Goal: Task Accomplishment & Management: Manage account settings

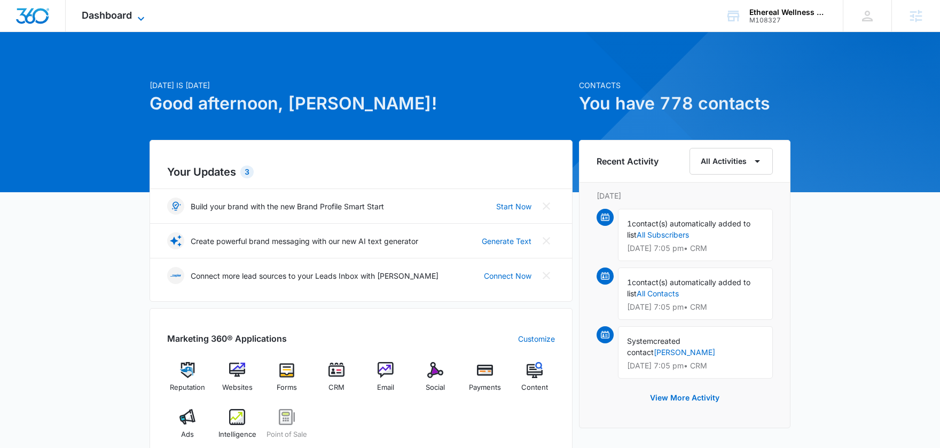
click at [100, 13] on span "Dashboard" at bounding box center [107, 15] width 50 height 11
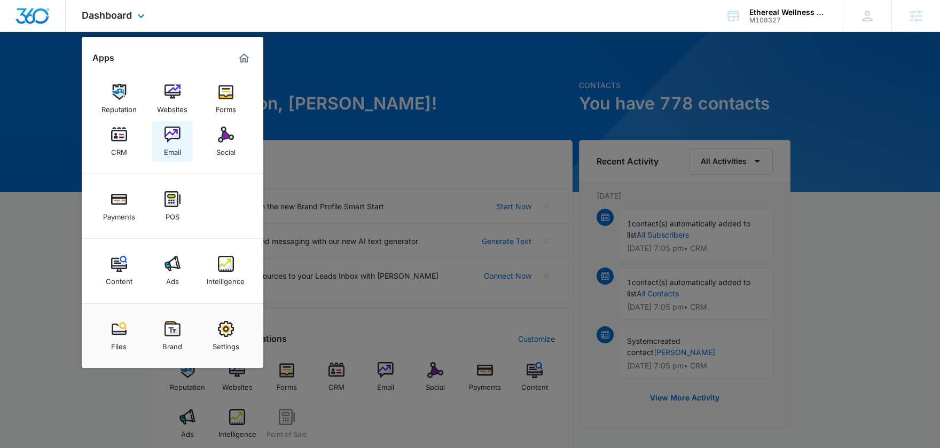
click at [176, 155] on div "Email" at bounding box center [172, 150] width 17 height 14
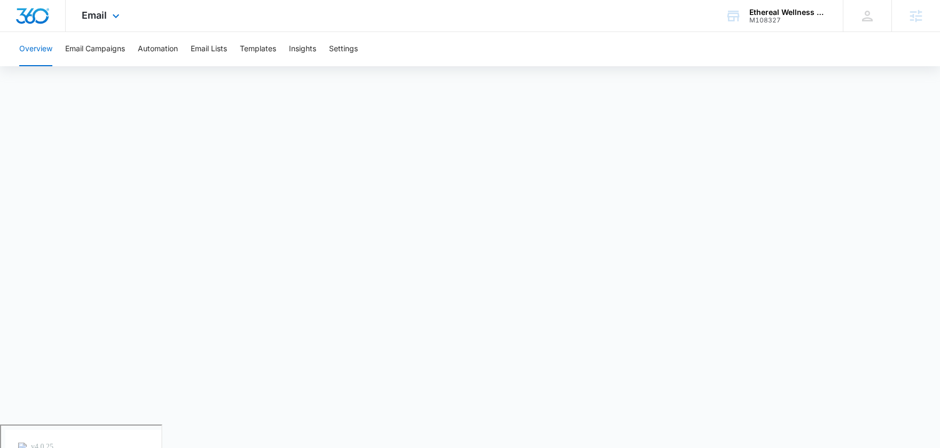
click at [108, 14] on div "Email Apps Reputation Websites Forms CRM Email Social Payments POS Content Ads …" at bounding box center [102, 16] width 73 height 32
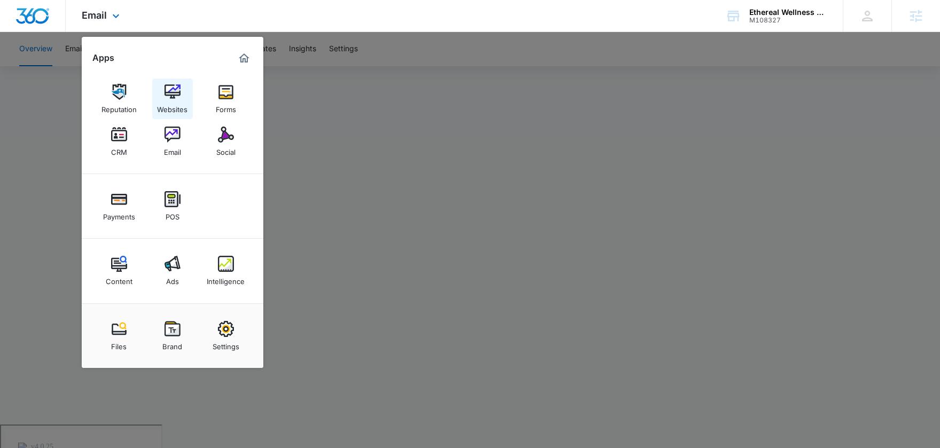
click at [173, 108] on div "Websites" at bounding box center [172, 107] width 30 height 14
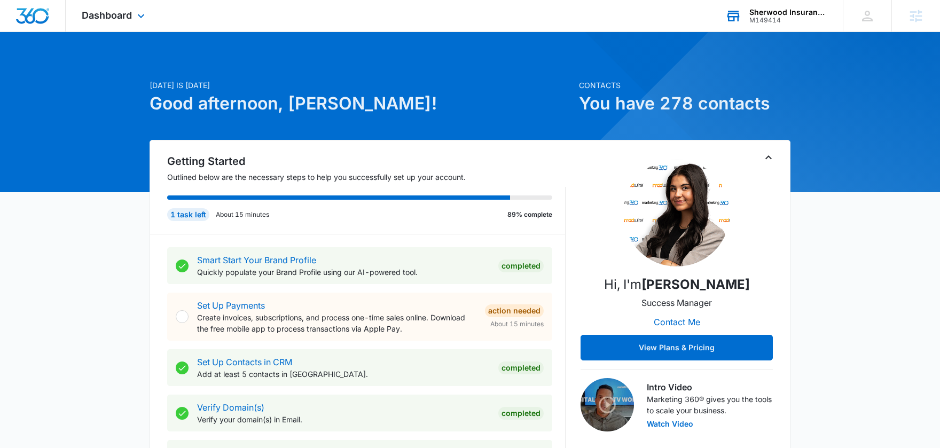
click at [743, 20] on div "Sherwood Insurance Solutions M149414 Your Accounts View All" at bounding box center [776, 16] width 134 height 32
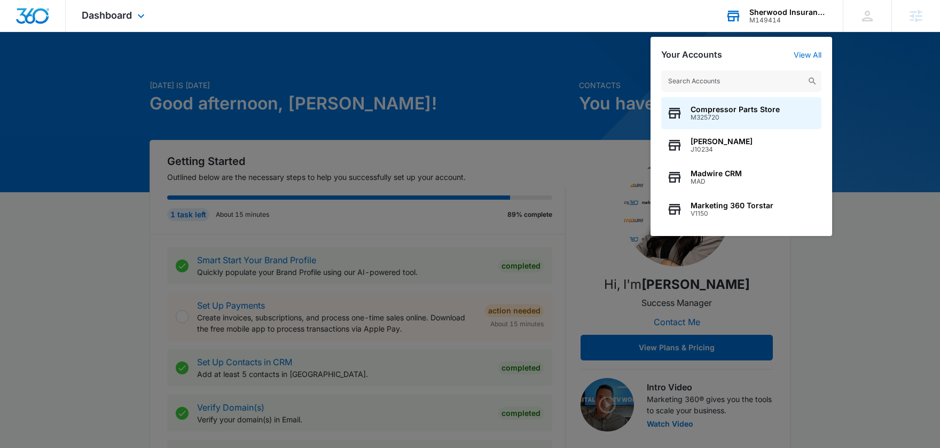
click at [692, 80] on input "text" at bounding box center [741, 81] width 160 height 21
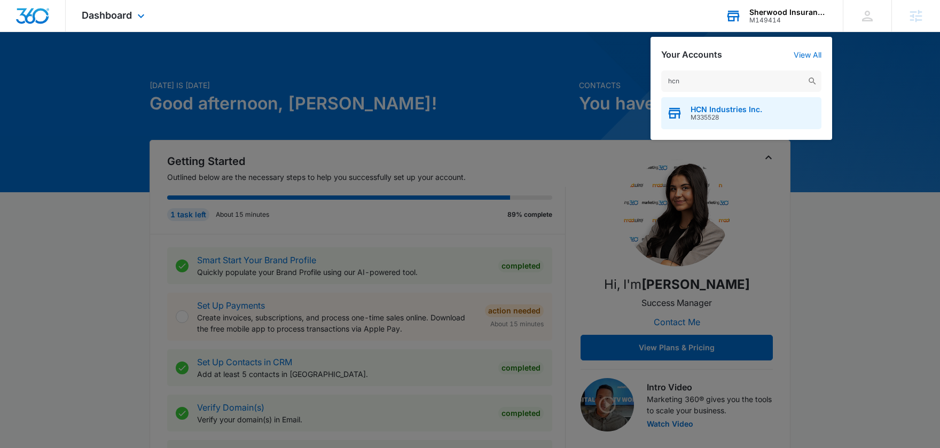
type input "hcn"
click at [686, 113] on div "HCN Industries Inc. M335528" at bounding box center [741, 113] width 160 height 32
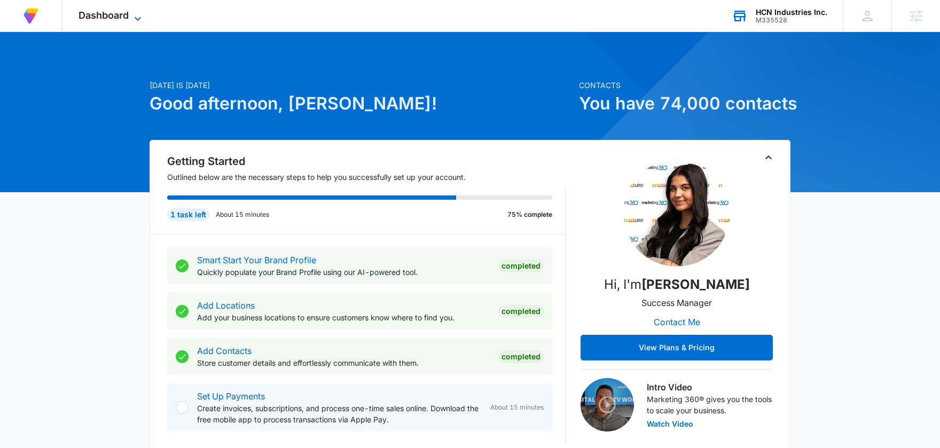
click at [116, 20] on span "Dashboard" at bounding box center [104, 15] width 50 height 11
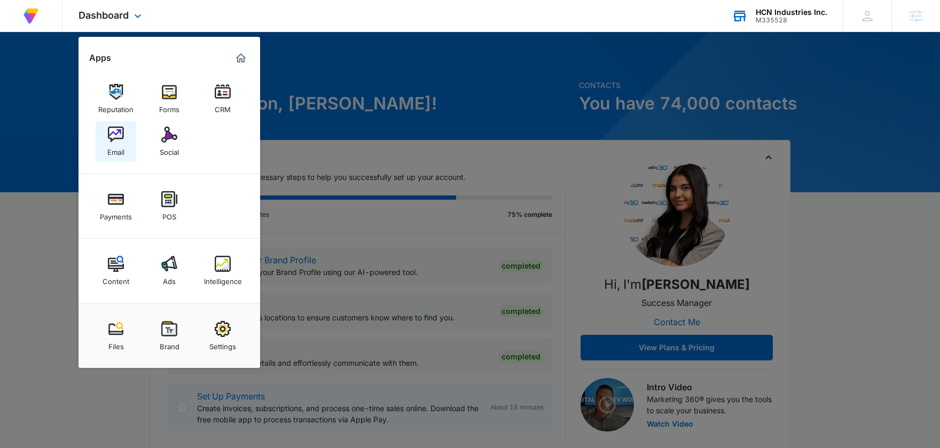
click at [130, 128] on link "Email" at bounding box center [116, 141] width 41 height 41
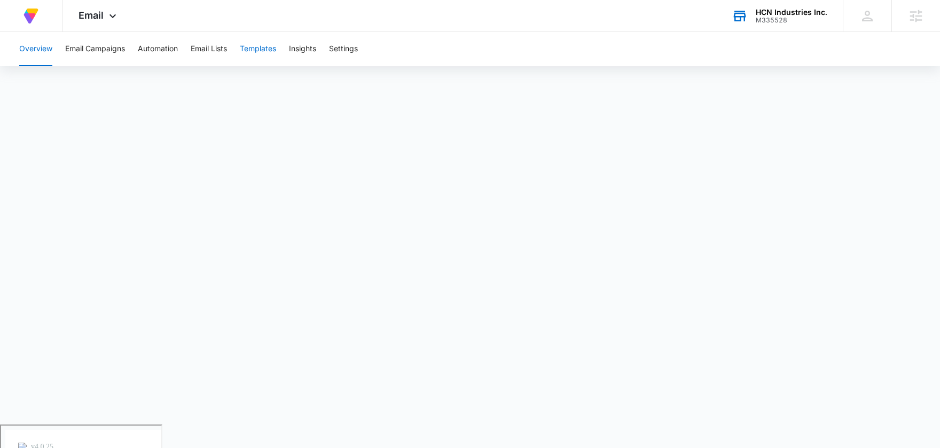
click at [261, 56] on button "Templates" at bounding box center [258, 49] width 36 height 34
click at [748, 9] on icon at bounding box center [740, 16] width 16 height 16
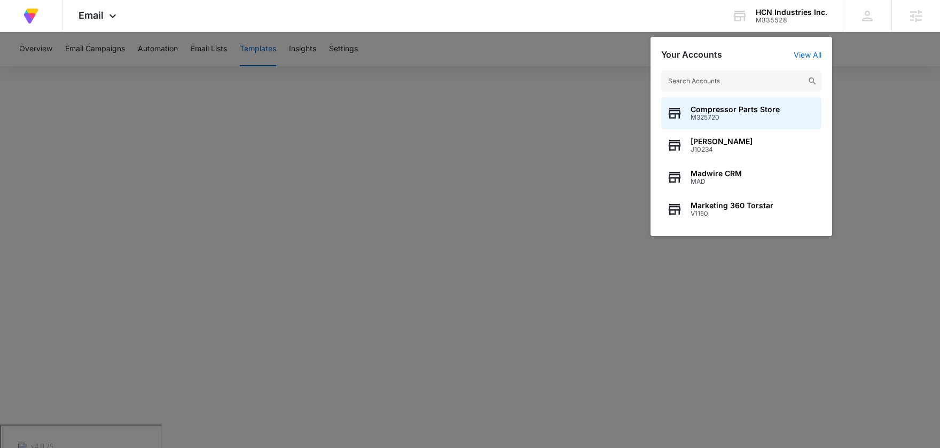
click at [710, 90] on input "text" at bounding box center [741, 81] width 160 height 21
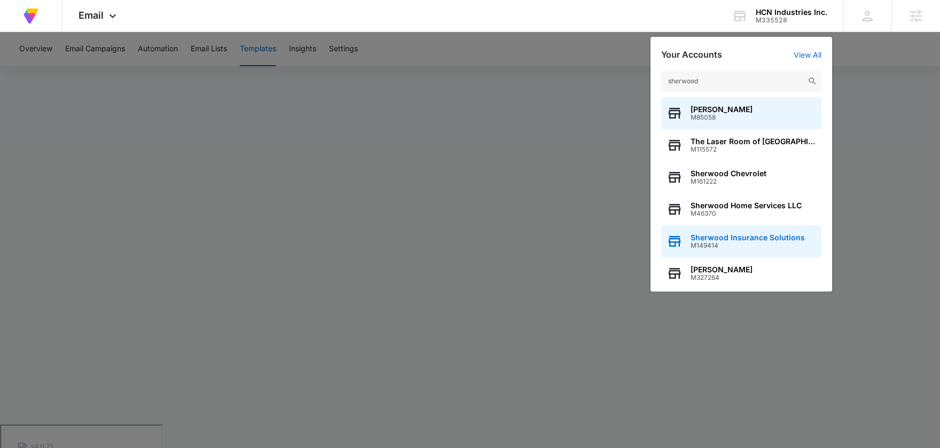
type input "sherwood"
click at [730, 236] on span "Sherwood Insurance Solutions" at bounding box center [748, 237] width 114 height 9
